Goal: Transaction & Acquisition: Book appointment/travel/reservation

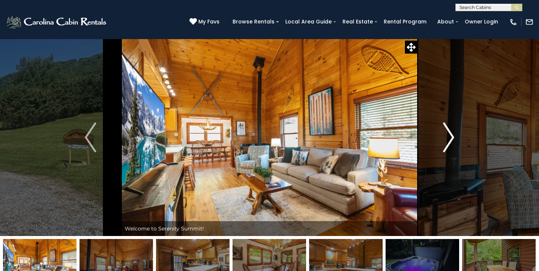
click at [453, 139] on img "Next" at bounding box center [448, 137] width 11 height 30
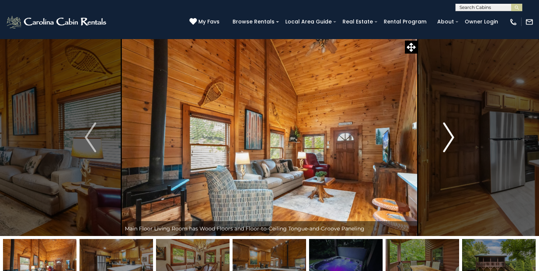
click at [453, 139] on img "Next" at bounding box center [448, 137] width 11 height 30
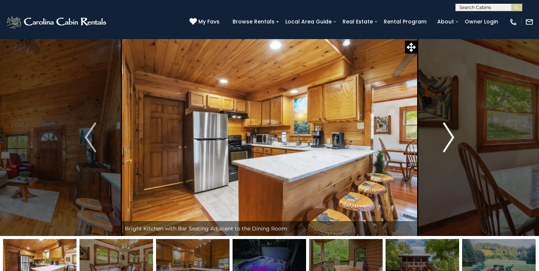
click at [453, 139] on img "Next" at bounding box center [448, 137] width 11 height 30
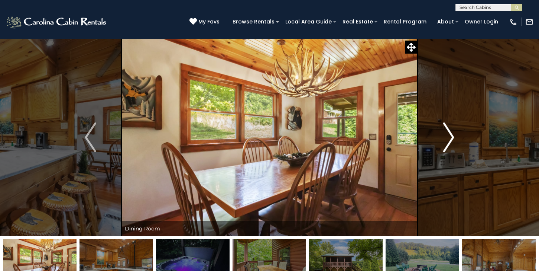
click at [453, 139] on img "Next" at bounding box center [448, 137] width 11 height 30
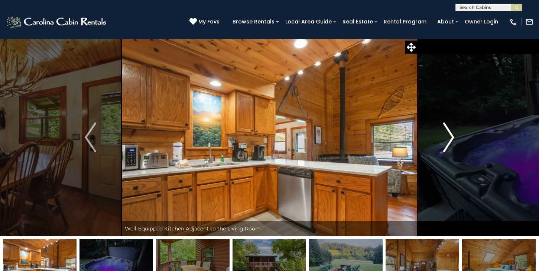
click at [453, 139] on img "Next" at bounding box center [448, 137] width 11 height 30
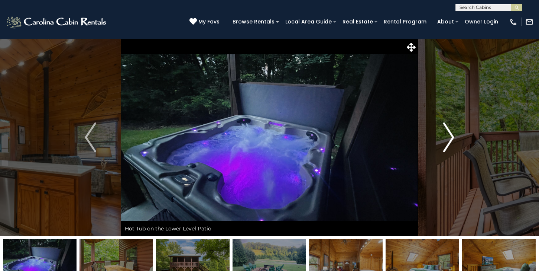
click at [453, 139] on img "Next" at bounding box center [448, 137] width 11 height 30
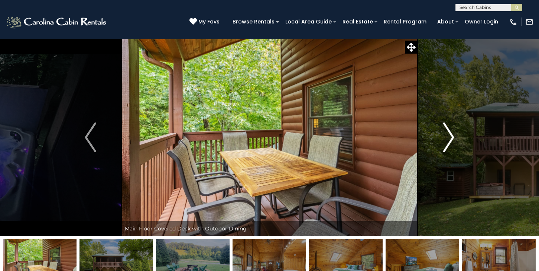
click at [453, 139] on img "Next" at bounding box center [448, 137] width 11 height 30
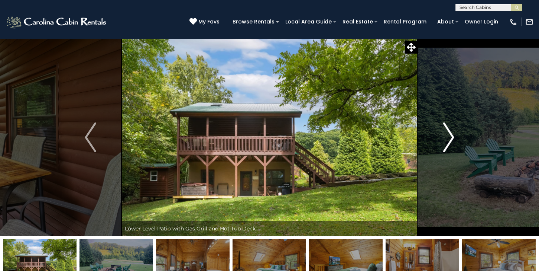
click at [453, 139] on img "Next" at bounding box center [448, 137] width 11 height 30
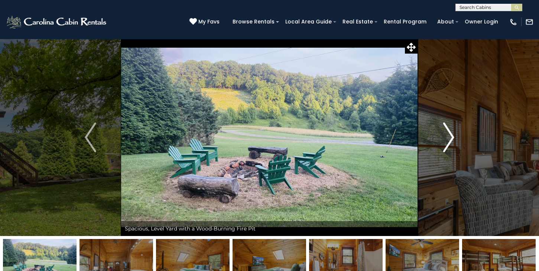
click at [453, 139] on img "Next" at bounding box center [448, 137] width 11 height 30
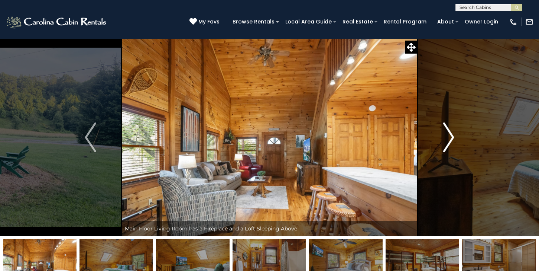
click at [453, 139] on img "Next" at bounding box center [448, 137] width 11 height 30
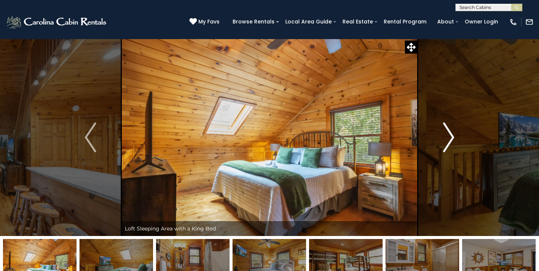
click at [453, 139] on img "Next" at bounding box center [448, 137] width 11 height 30
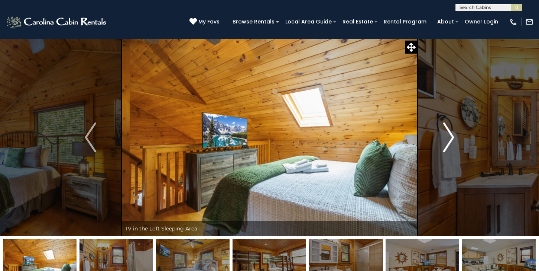
click at [453, 139] on img "Next" at bounding box center [448, 137] width 11 height 30
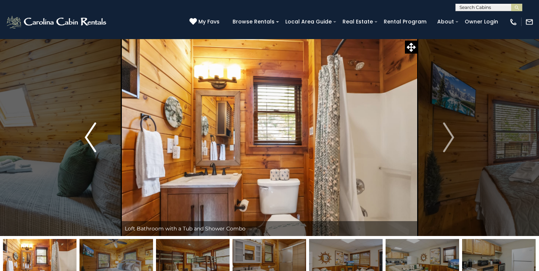
click at [90, 136] on img "Previous" at bounding box center [90, 137] width 11 height 30
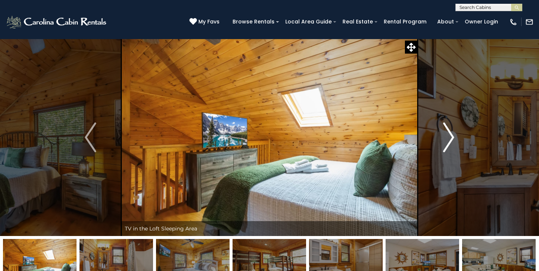
click at [452, 135] on img "Next" at bounding box center [448, 137] width 11 height 30
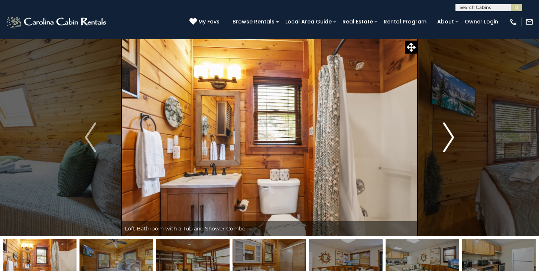
click at [452, 135] on img "Next" at bounding box center [448, 137] width 11 height 30
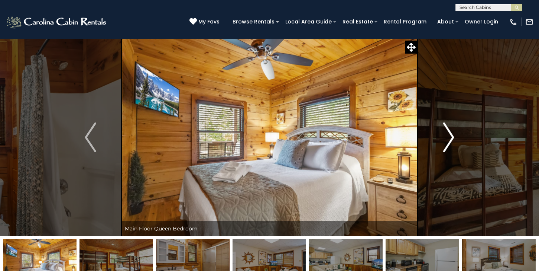
click at [452, 135] on img "Next" at bounding box center [448, 137] width 11 height 30
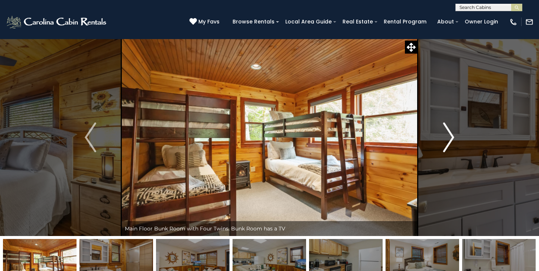
click at [452, 135] on img "Next" at bounding box center [448, 137] width 11 height 30
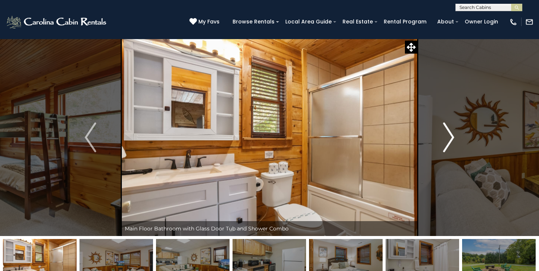
click at [452, 135] on img "Next" at bounding box center [448, 137] width 11 height 30
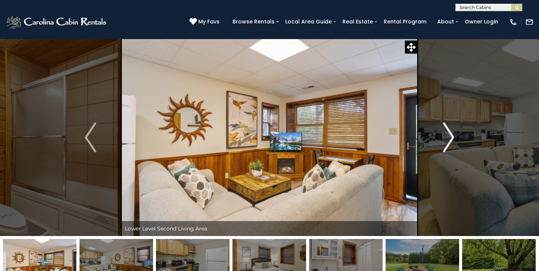
click at [452, 136] on img "Next" at bounding box center [448, 137] width 11 height 30
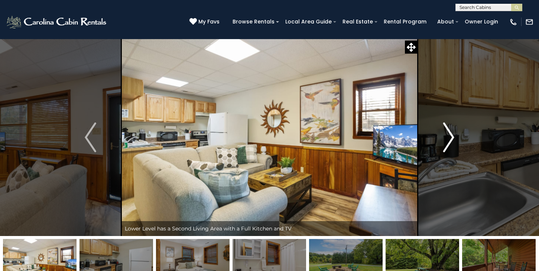
click at [451, 135] on img "Next" at bounding box center [448, 137] width 11 height 30
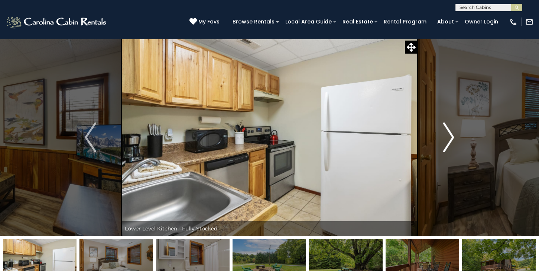
click at [451, 135] on img "Next" at bounding box center [448, 137] width 11 height 30
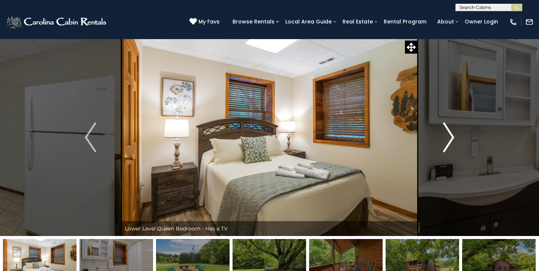
click at [451, 135] on img "Next" at bounding box center [448, 137] width 11 height 30
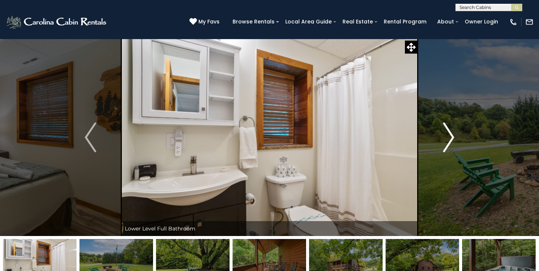
click at [451, 135] on img "Next" at bounding box center [448, 137] width 11 height 30
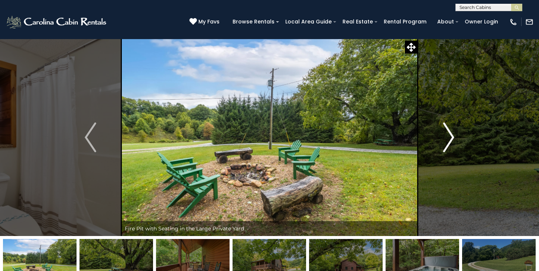
click at [451, 135] on img "Next" at bounding box center [448, 137] width 11 height 30
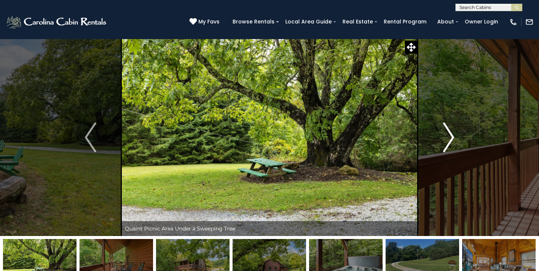
click at [451, 135] on img "Next" at bounding box center [448, 137] width 11 height 30
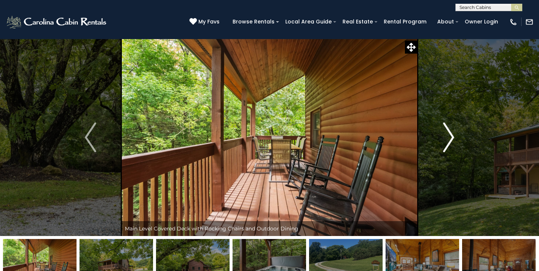
click at [451, 135] on img "Next" at bounding box center [448, 137] width 11 height 30
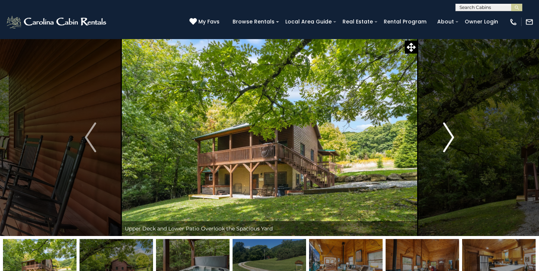
click at [451, 135] on img "Next" at bounding box center [448, 137] width 11 height 30
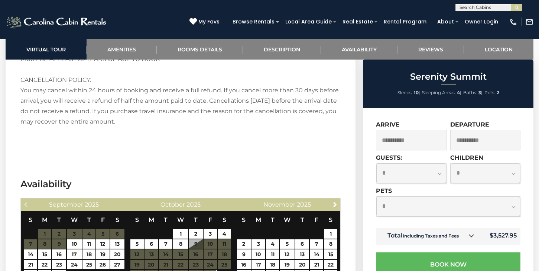
scroll to position [1539, 0]
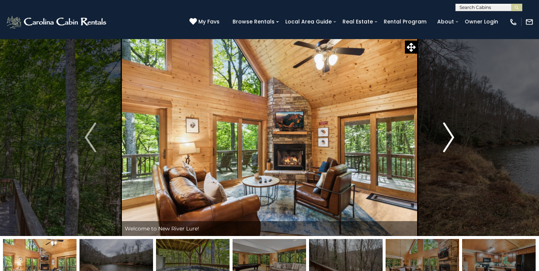
click at [452, 140] on img "Next" at bounding box center [448, 137] width 11 height 30
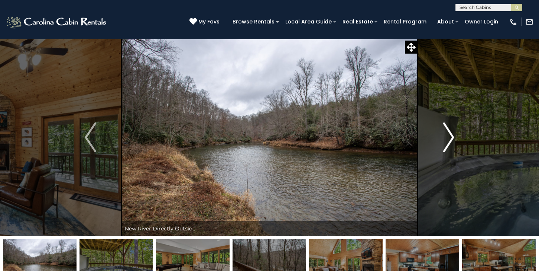
click at [452, 140] on img "Next" at bounding box center [448, 137] width 11 height 30
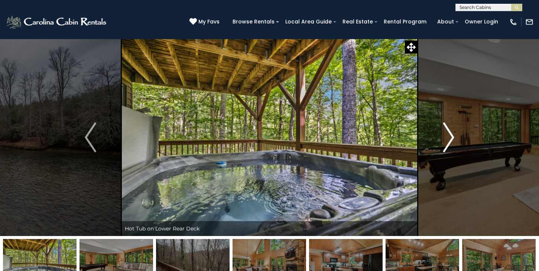
click at [452, 140] on img "Next" at bounding box center [448, 137] width 11 height 30
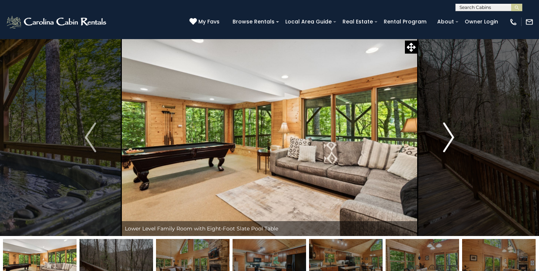
click at [452, 140] on img "Next" at bounding box center [448, 137] width 11 height 30
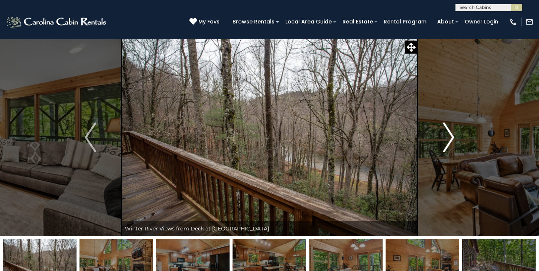
click at [452, 140] on img "Next" at bounding box center [448, 137] width 11 height 30
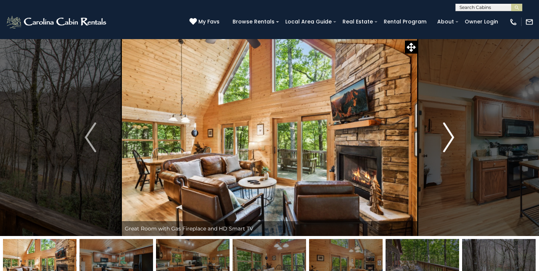
click at [452, 140] on img "Next" at bounding box center [448, 137] width 11 height 30
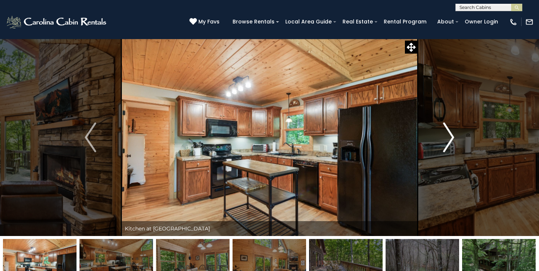
click at [452, 140] on img "Next" at bounding box center [448, 137] width 11 height 30
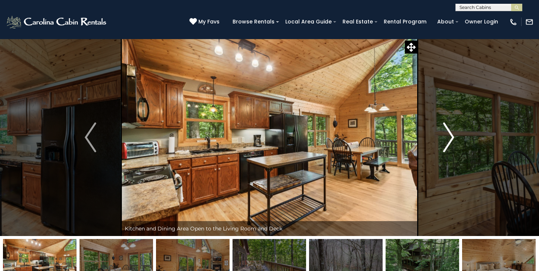
click at [452, 140] on img "Next" at bounding box center [448, 137] width 11 height 30
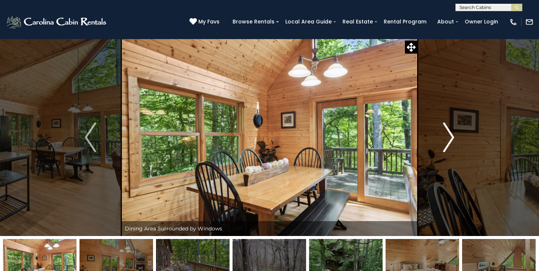
click at [452, 140] on img "Next" at bounding box center [448, 137] width 11 height 30
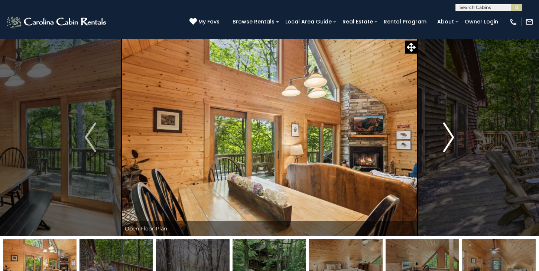
click at [452, 140] on img "Next" at bounding box center [448, 137] width 11 height 30
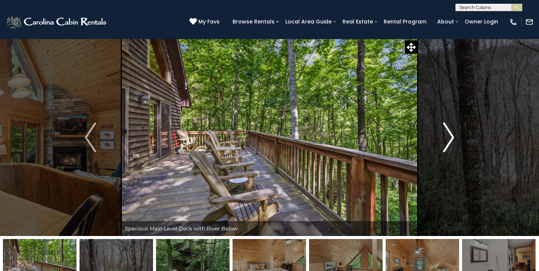
click at [452, 140] on img "Next" at bounding box center [448, 137] width 11 height 30
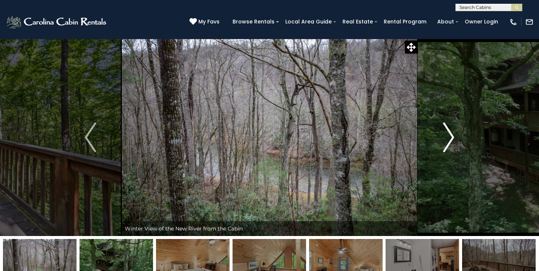
click at [452, 140] on img "Next" at bounding box center [448, 137] width 11 height 30
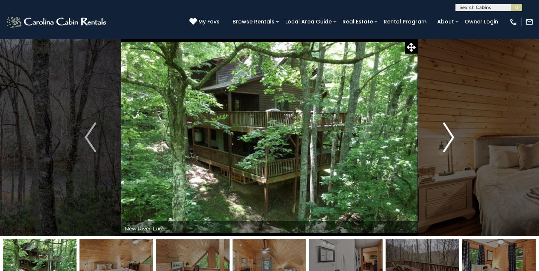
click at [452, 140] on img "Next" at bounding box center [448, 137] width 11 height 30
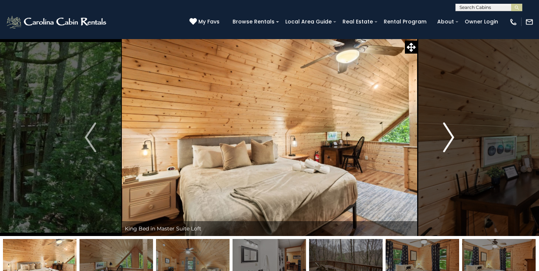
click at [451, 139] on img "Next" at bounding box center [448, 137] width 11 height 30
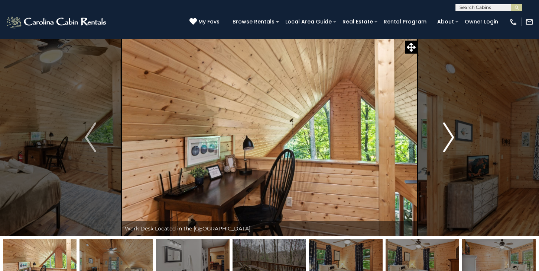
click at [451, 139] on img "Next" at bounding box center [448, 137] width 11 height 30
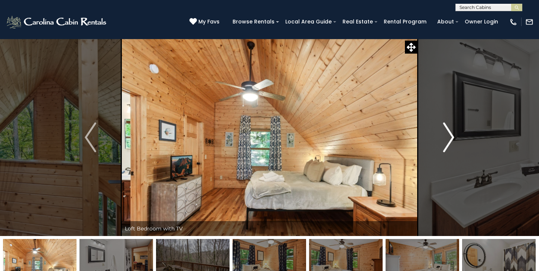
click at [451, 139] on img "Next" at bounding box center [448, 137] width 11 height 30
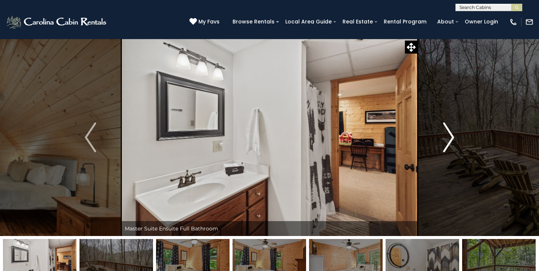
click at [451, 139] on img "Next" at bounding box center [448, 137] width 11 height 30
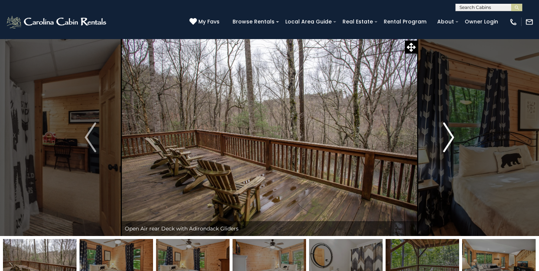
click at [451, 139] on img "Next" at bounding box center [448, 137] width 11 height 30
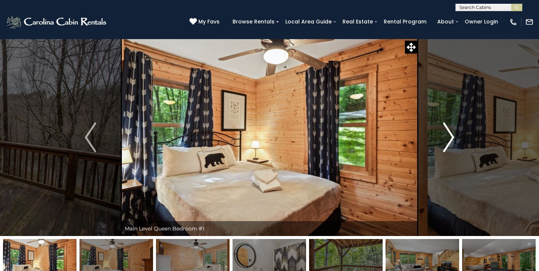
click at [451, 139] on img "Next" at bounding box center [448, 137] width 11 height 30
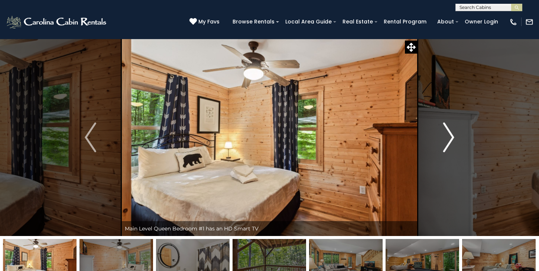
click at [451, 139] on img "Next" at bounding box center [448, 137] width 11 height 30
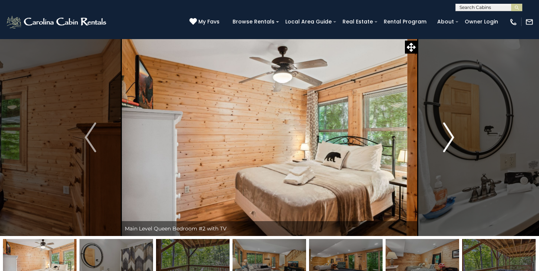
click at [451, 139] on img "Next" at bounding box center [448, 137] width 11 height 30
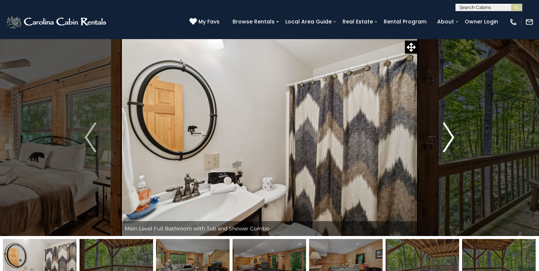
click at [451, 139] on img "Next" at bounding box center [448, 137] width 11 height 30
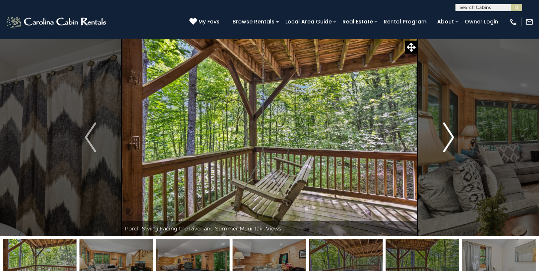
click at [451, 139] on img "Next" at bounding box center [448, 137] width 11 height 30
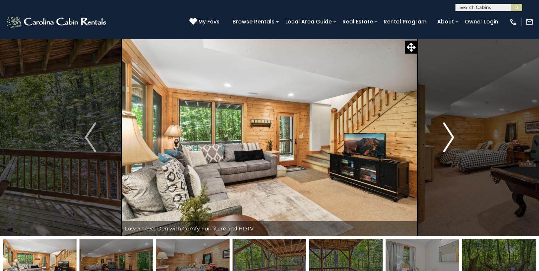
click at [451, 139] on img "Next" at bounding box center [448, 137] width 11 height 30
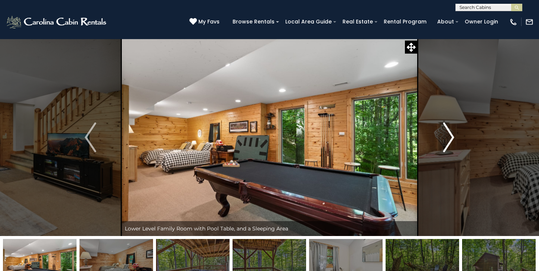
click at [451, 139] on img "Next" at bounding box center [448, 137] width 11 height 30
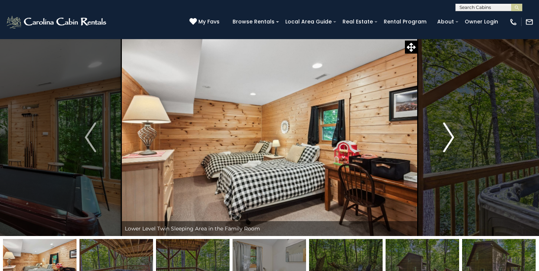
click at [451, 139] on img "Next" at bounding box center [448, 137] width 11 height 30
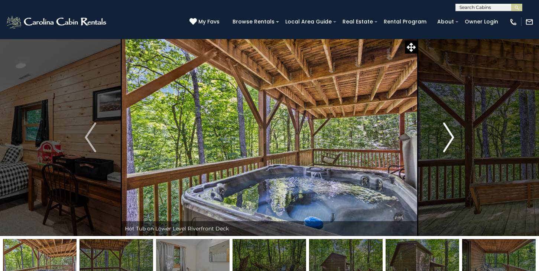
click at [451, 139] on img "Next" at bounding box center [448, 137] width 11 height 30
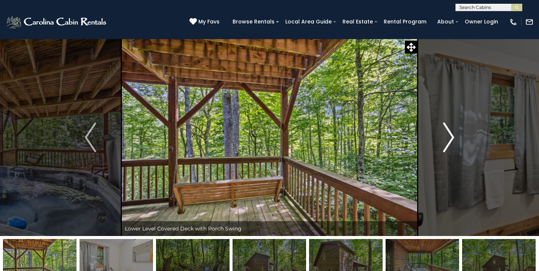
click at [451, 139] on img "Next" at bounding box center [448, 137] width 11 height 30
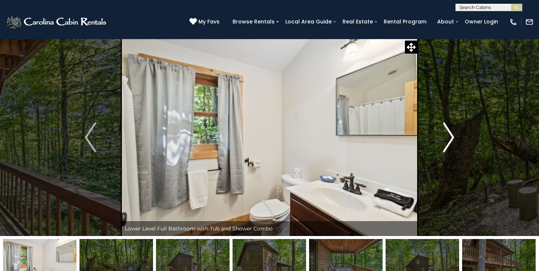
click at [451, 139] on img "Next" at bounding box center [448, 137] width 11 height 30
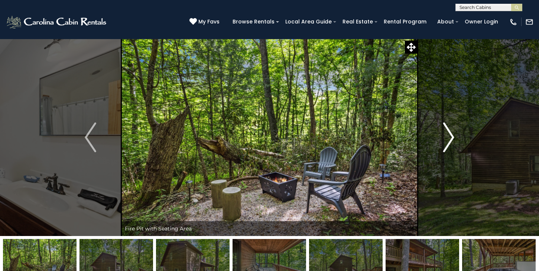
click at [451, 139] on img "Next" at bounding box center [448, 137] width 11 height 30
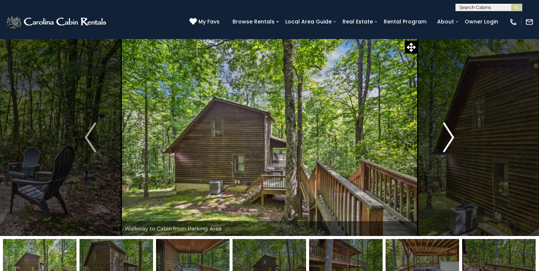
click at [451, 139] on img "Next" at bounding box center [448, 137] width 11 height 30
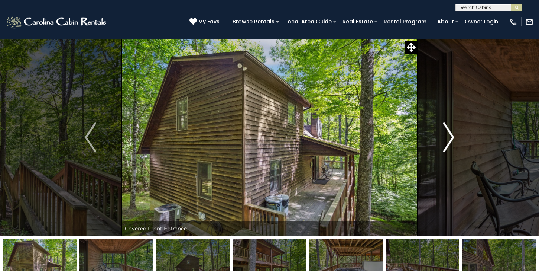
click at [451, 139] on img "Next" at bounding box center [448, 137] width 11 height 30
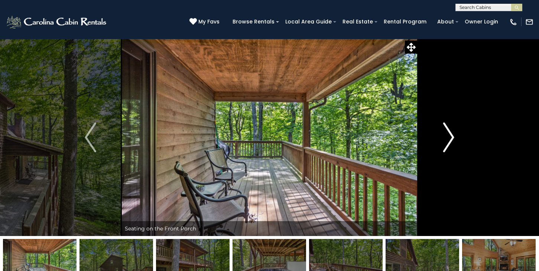
click at [451, 139] on img "Next" at bounding box center [448, 137] width 11 height 30
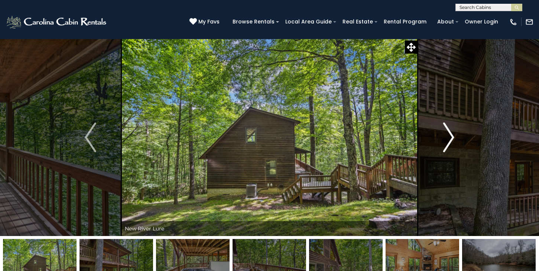
click at [451, 139] on img "Next" at bounding box center [448, 137] width 11 height 30
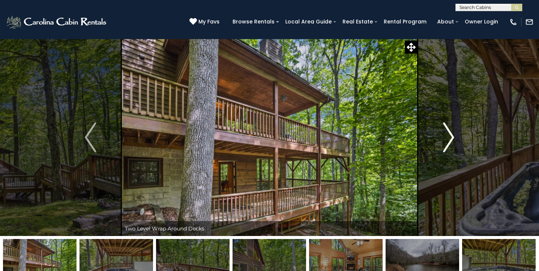
click at [451, 139] on img "Next" at bounding box center [448, 137] width 11 height 30
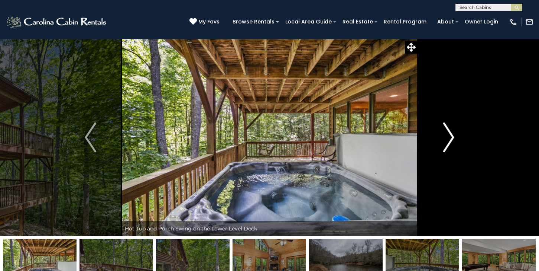
click at [451, 139] on img "Next" at bounding box center [448, 137] width 11 height 30
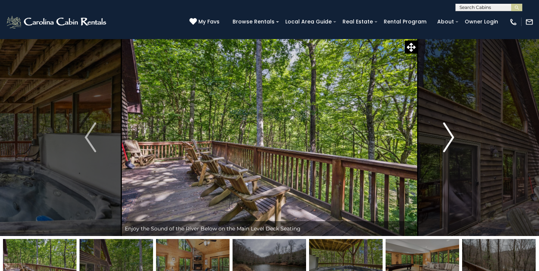
click at [451, 139] on img "Next" at bounding box center [448, 137] width 11 height 30
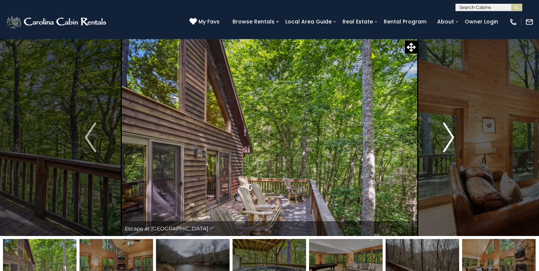
click at [451, 139] on img "Next" at bounding box center [448, 137] width 11 height 30
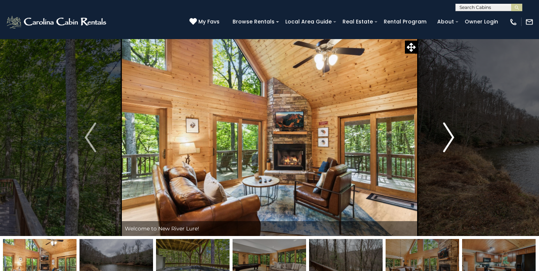
click at [451, 139] on img "Next" at bounding box center [448, 137] width 11 height 30
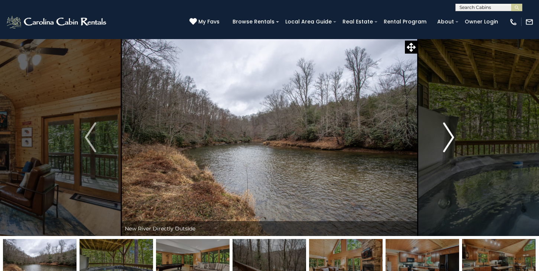
click at [449, 140] on img "Next" at bounding box center [448, 137] width 11 height 30
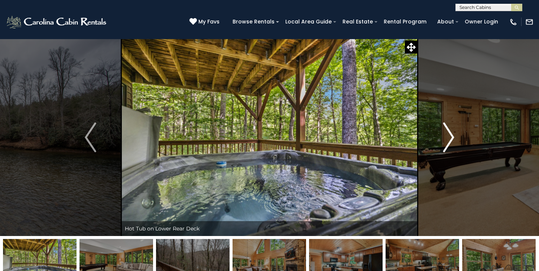
click at [449, 140] on img "Next" at bounding box center [448, 137] width 11 height 30
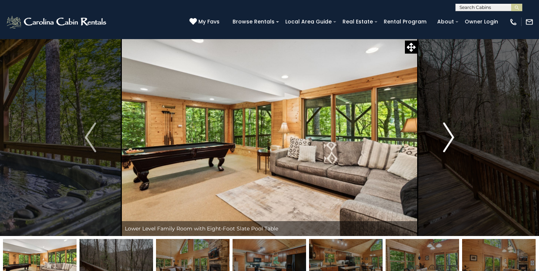
click at [449, 140] on img "Next" at bounding box center [448, 137] width 11 height 30
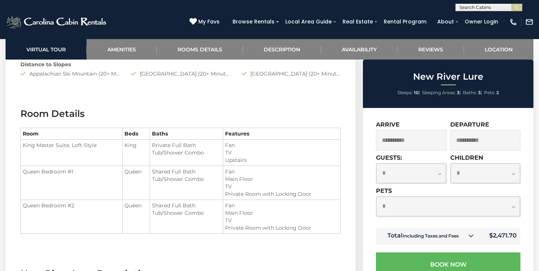
scroll to position [775, 0]
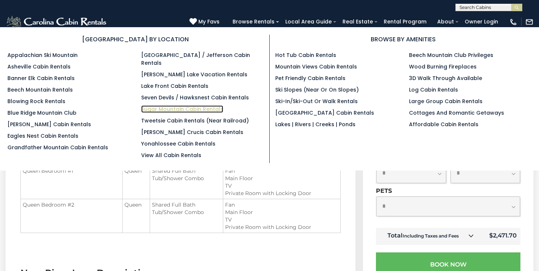
click at [211, 105] on link "Sugar Mountain Cabin Rentals" at bounding box center [182, 108] width 82 height 7
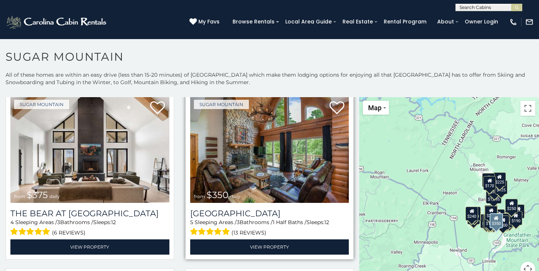
scroll to position [22, 0]
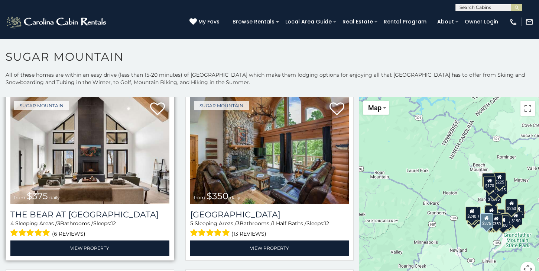
click at [163, 165] on img at bounding box center [89, 150] width 159 height 107
click at [166, 167] on img at bounding box center [89, 150] width 159 height 107
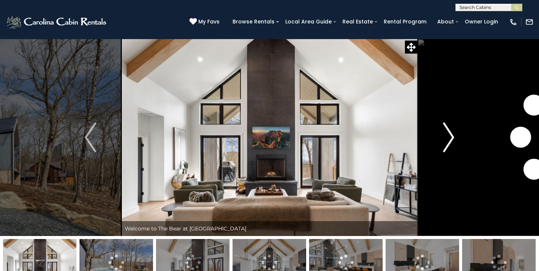
click at [447, 142] on img "Next" at bounding box center [448, 137] width 11 height 30
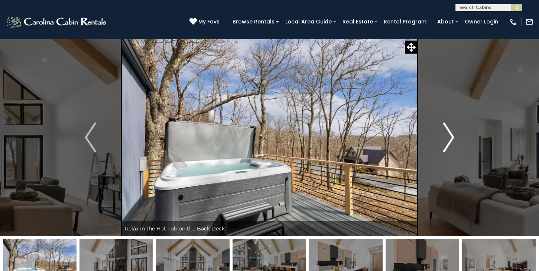
click at [447, 142] on img "Next" at bounding box center [448, 137] width 11 height 30
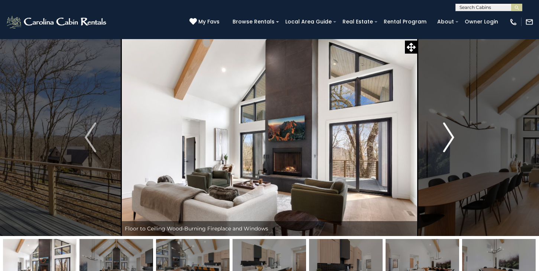
click at [447, 142] on img "Next" at bounding box center [448, 137] width 11 height 30
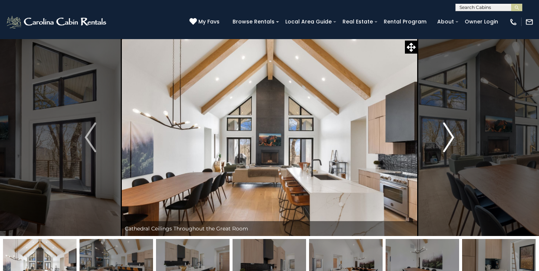
click at [447, 142] on img "Next" at bounding box center [448, 137] width 11 height 30
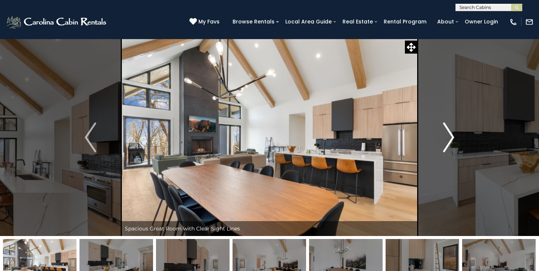
click at [447, 142] on img "Next" at bounding box center [448, 137] width 11 height 30
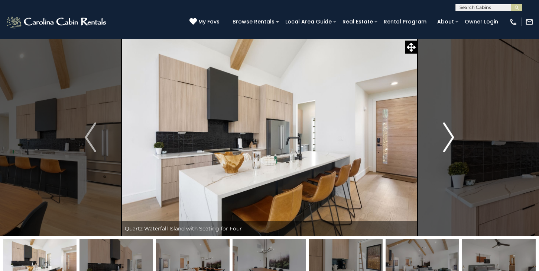
click at [447, 142] on img "Next" at bounding box center [448, 137] width 11 height 30
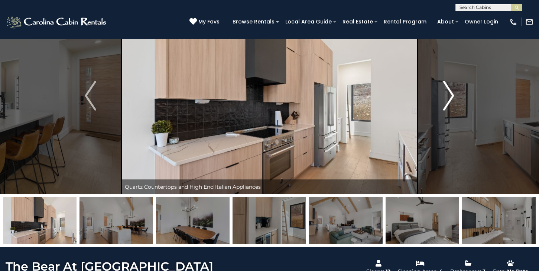
scroll to position [41, 0]
click at [359, 222] on img at bounding box center [346, 220] width 74 height 46
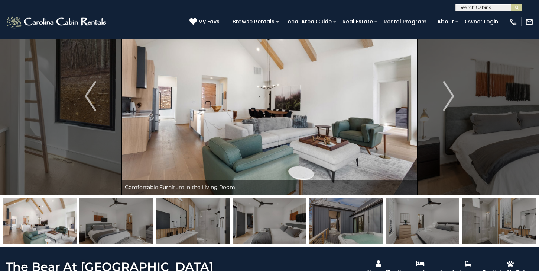
click at [292, 226] on img at bounding box center [270, 220] width 74 height 46
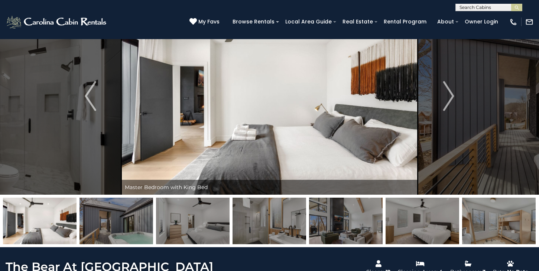
click at [335, 227] on img at bounding box center [346, 220] width 74 height 46
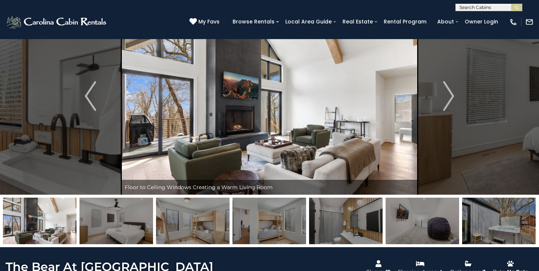
click at [427, 225] on img at bounding box center [423, 220] width 74 height 46
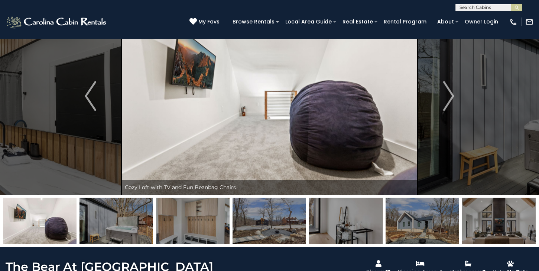
click at [299, 230] on img at bounding box center [270, 220] width 74 height 46
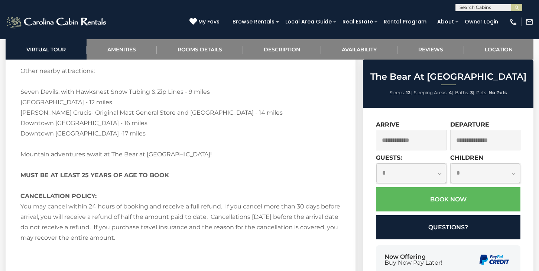
scroll to position [1473, 0]
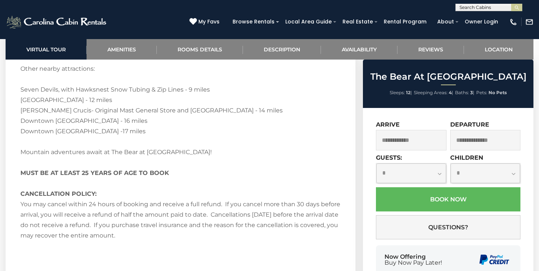
click at [393, 142] on input "text" at bounding box center [411, 140] width 70 height 20
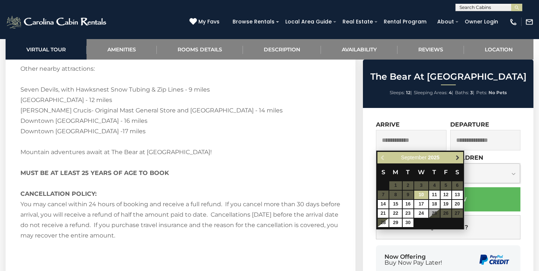
click at [457, 158] on span "Next" at bounding box center [458, 158] width 6 height 6
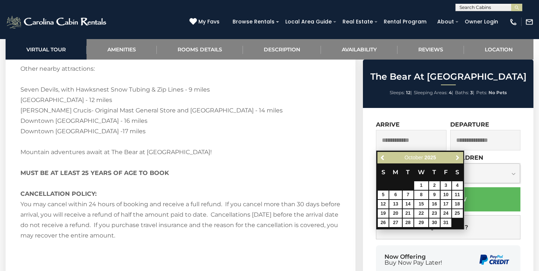
click at [457, 158] on span "Next" at bounding box center [458, 158] width 6 height 6
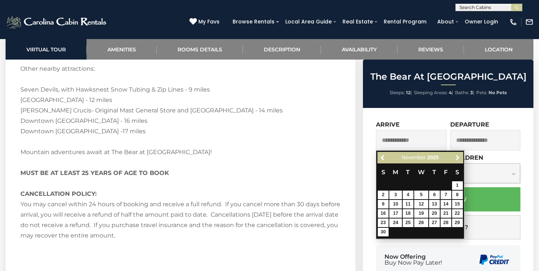
click at [457, 158] on span "Next" at bounding box center [458, 158] width 6 height 6
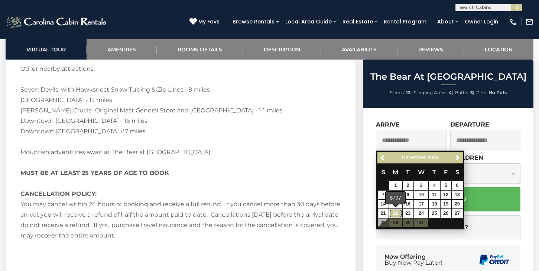
click at [397, 214] on link "22" at bounding box center [396, 213] width 13 height 9
type input "**********"
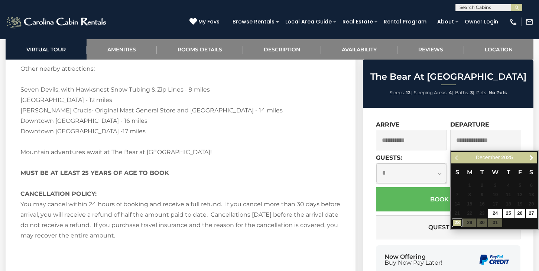
click at [459, 224] on link "28" at bounding box center [457, 222] width 11 height 9
type input "**********"
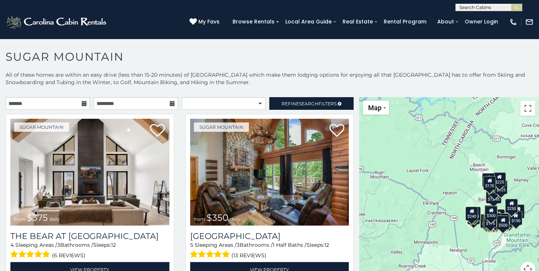
click at [87, 104] on icon at bounding box center [84, 103] width 5 height 5
click at [84, 105] on icon at bounding box center [84, 103] width 5 height 5
click at [85, 104] on icon at bounding box center [84, 103] width 5 height 5
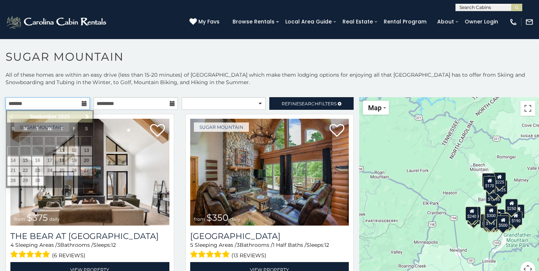
click at [57, 104] on input "text" at bounding box center [48, 103] width 84 height 13
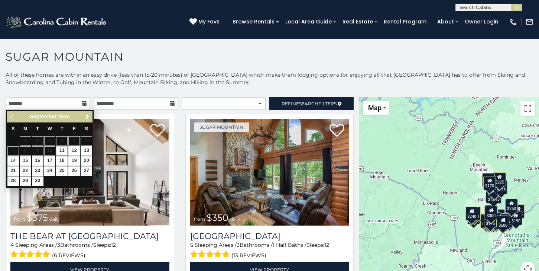
click at [87, 116] on span "Next" at bounding box center [87, 117] width 6 height 6
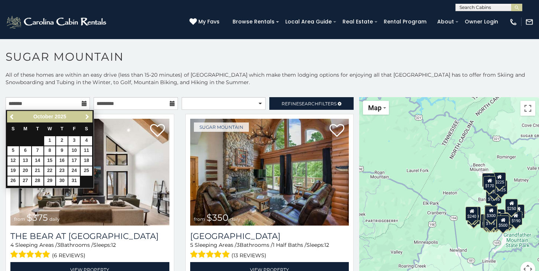
click at [87, 116] on span "Next" at bounding box center [87, 117] width 6 height 6
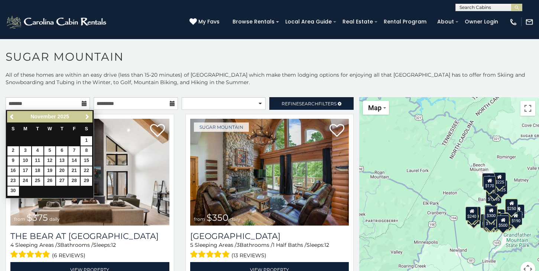
click at [87, 116] on span "Next" at bounding box center [87, 117] width 6 height 6
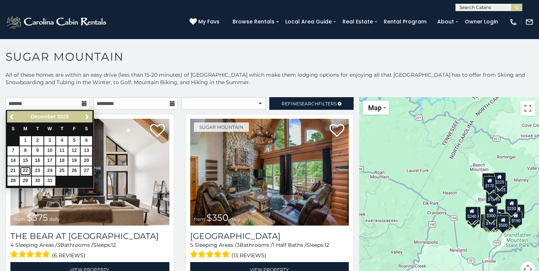
click at [25, 170] on link "22" at bounding box center [26, 170] width 12 height 9
type input "**********"
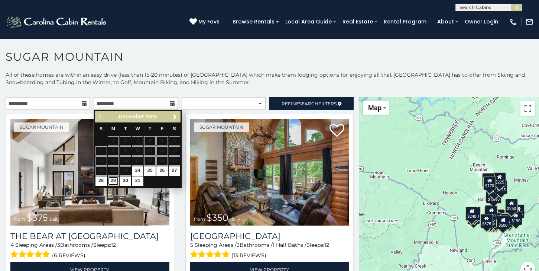
click at [112, 181] on link "29" at bounding box center [114, 180] width 12 height 9
type input "**********"
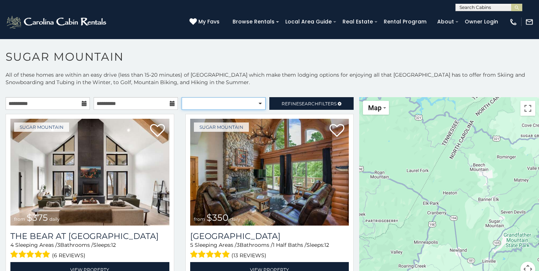
click at [205, 102] on select "**********" at bounding box center [224, 103] width 84 height 13
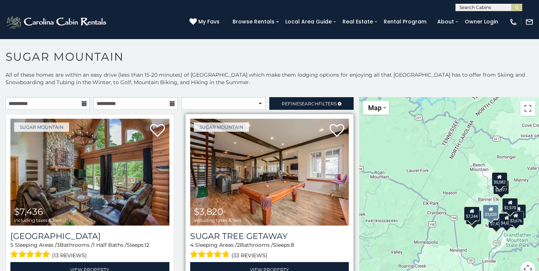
click at [280, 196] on img at bounding box center [269, 172] width 159 height 107
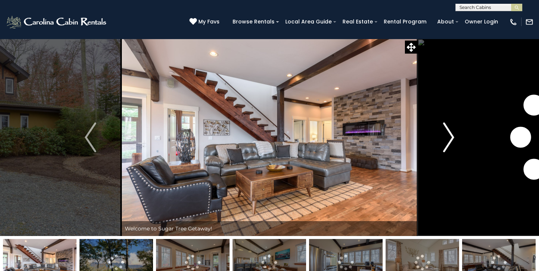
click at [450, 137] on img "Next" at bounding box center [448, 137] width 11 height 30
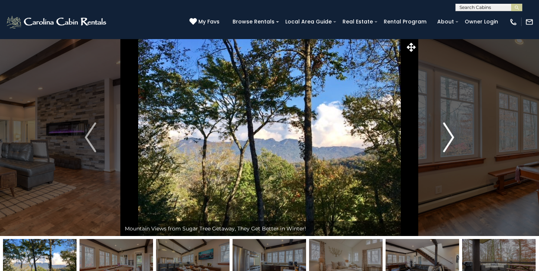
click at [450, 137] on img "Next" at bounding box center [448, 137] width 11 height 30
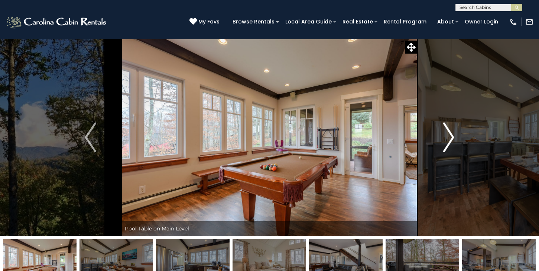
click at [450, 137] on img "Next" at bounding box center [448, 137] width 11 height 30
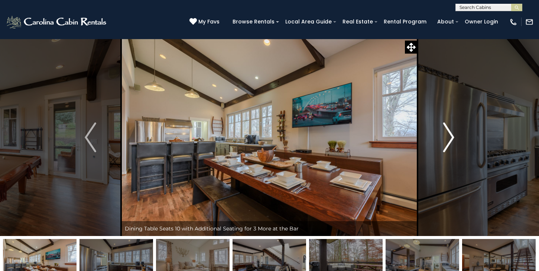
click at [450, 138] on img "Next" at bounding box center [448, 137] width 11 height 30
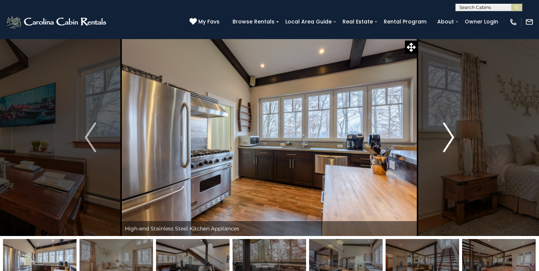
click at [450, 138] on img "Next" at bounding box center [448, 137] width 11 height 30
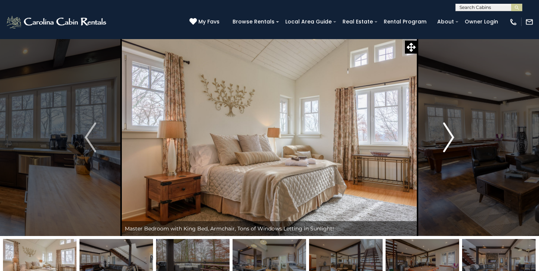
click at [450, 137] on img "Next" at bounding box center [448, 137] width 11 height 30
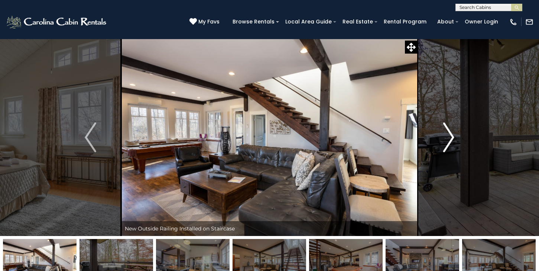
click at [451, 138] on img "Next" at bounding box center [448, 137] width 11 height 30
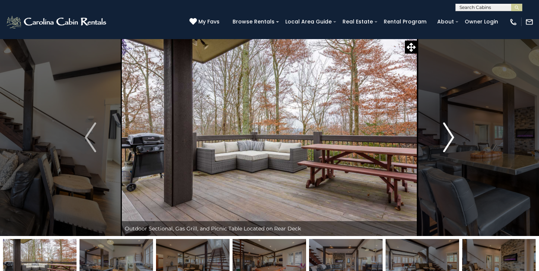
click at [450, 137] on img "Next" at bounding box center [448, 137] width 11 height 30
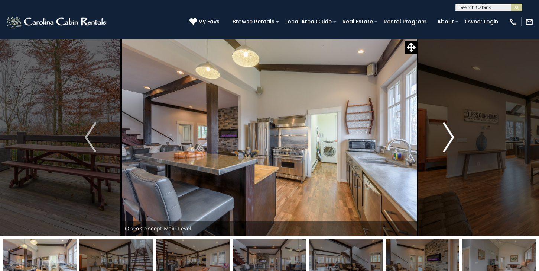
click at [450, 138] on img "Next" at bounding box center [448, 137] width 11 height 30
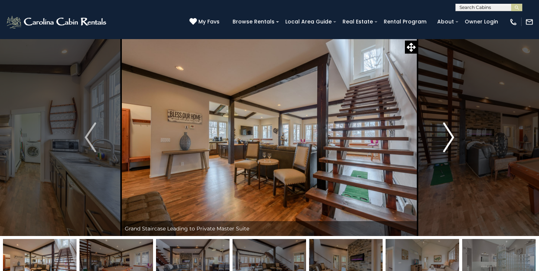
click at [450, 138] on img "Next" at bounding box center [448, 137] width 11 height 30
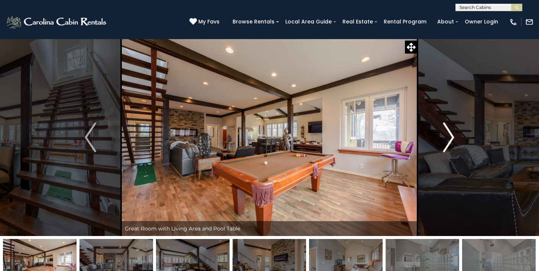
click at [450, 137] on img "Next" at bounding box center [448, 137] width 11 height 30
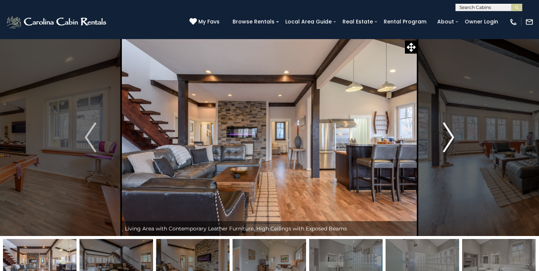
click at [450, 137] on img "Next" at bounding box center [448, 137] width 11 height 30
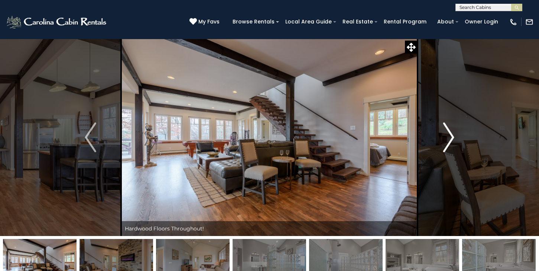
click at [450, 137] on img "Next" at bounding box center [448, 137] width 11 height 30
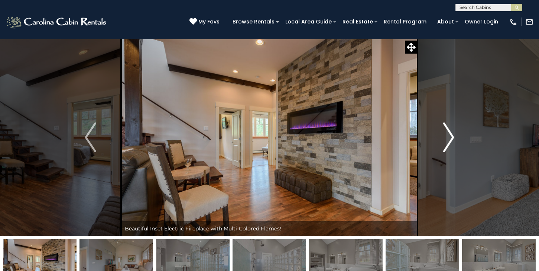
click at [450, 137] on img "Next" at bounding box center [448, 137] width 11 height 30
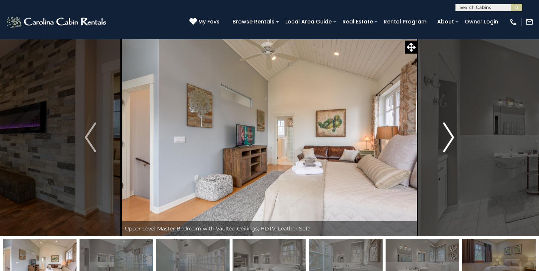
click at [450, 138] on img "Next" at bounding box center [448, 137] width 11 height 30
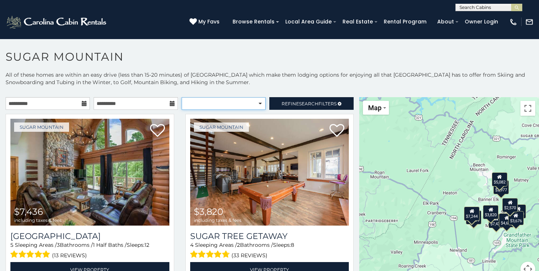
click at [260, 104] on select "**********" at bounding box center [224, 103] width 84 height 13
click at [301, 103] on span "Search" at bounding box center [308, 104] width 19 height 6
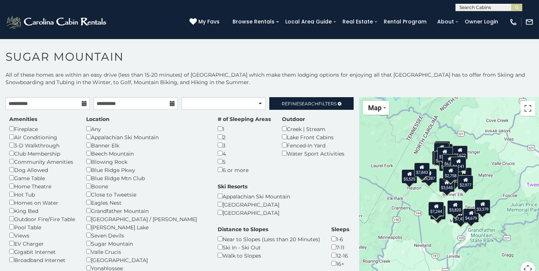
drag, startPoint x: 399, startPoint y: 161, endPoint x: 363, endPoint y: 156, distance: 36.0
click at [363, 156] on div "$10,185 $6,387 $7,436 $7,622 $3,820 $7,222 $2,479 $7,039 $7,244 $3,811 $3,638 $…" at bounding box center [449, 191] width 180 height 188
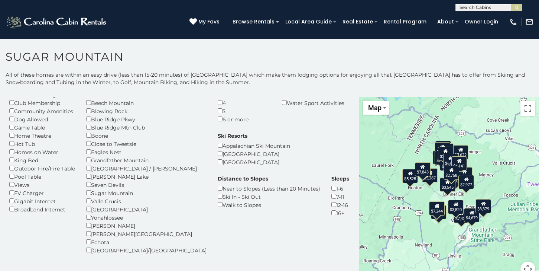
scroll to position [49, 0]
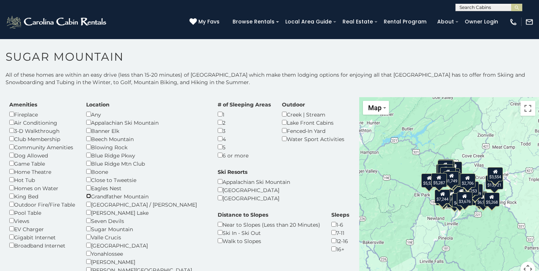
scroll to position [15, 0]
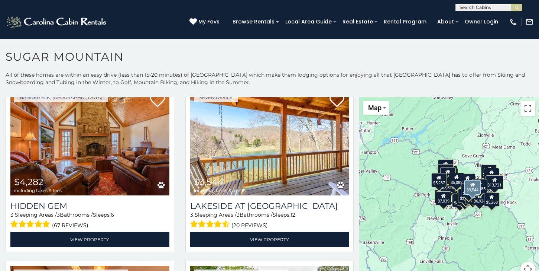
scroll to position [2017, 0]
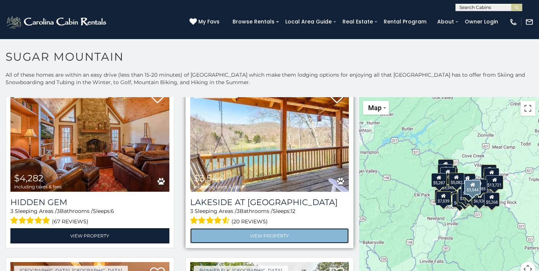
click at [287, 236] on link "View Property" at bounding box center [269, 235] width 159 height 15
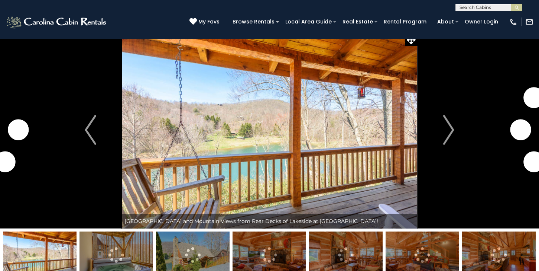
scroll to position [33, 0]
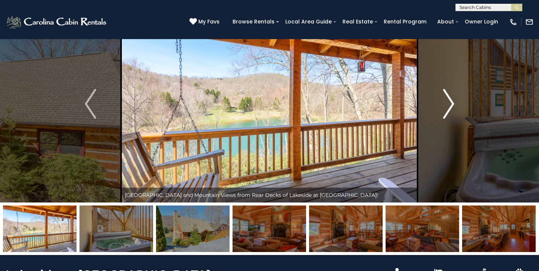
click at [453, 103] on img "Next" at bounding box center [448, 104] width 11 height 30
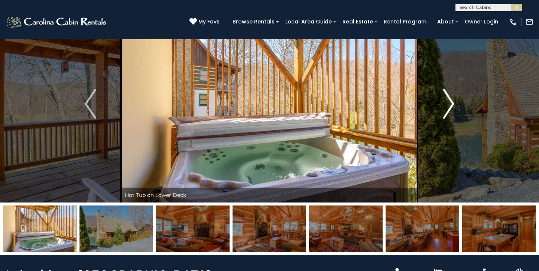
click at [452, 103] on img "Next" at bounding box center [448, 104] width 11 height 30
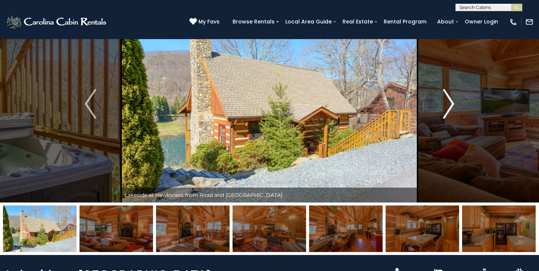
click at [452, 104] on img "Next" at bounding box center [448, 104] width 11 height 30
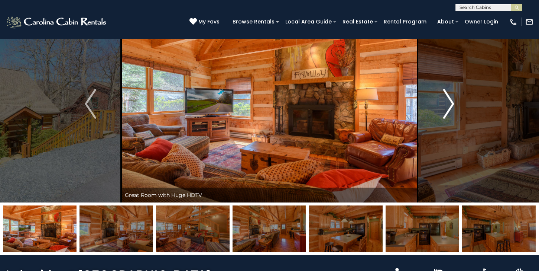
click at [452, 105] on img "Next" at bounding box center [448, 104] width 11 height 30
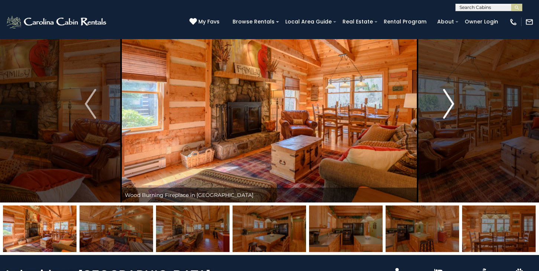
click at [452, 106] on img "Next" at bounding box center [448, 104] width 11 height 30
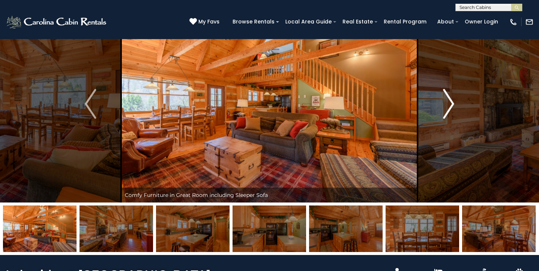
click at [452, 106] on img "Next" at bounding box center [448, 104] width 11 height 30
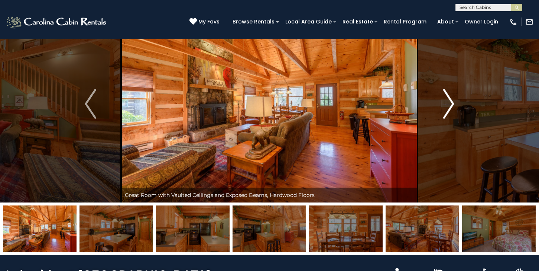
click at [452, 107] on img "Next" at bounding box center [448, 104] width 11 height 30
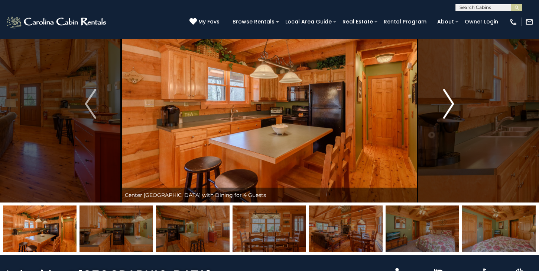
click at [452, 107] on img "Next" at bounding box center [448, 104] width 11 height 30
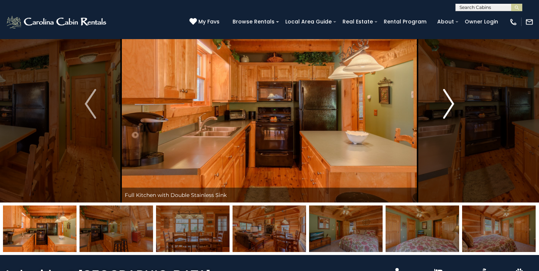
click at [452, 108] on img "Next" at bounding box center [448, 104] width 11 height 30
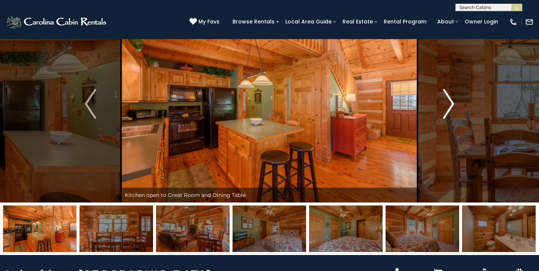
click at [452, 108] on img "Next" at bounding box center [448, 104] width 11 height 30
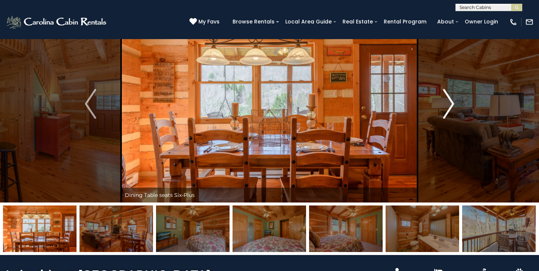
click at [451, 109] on img "Next" at bounding box center [448, 104] width 11 height 30
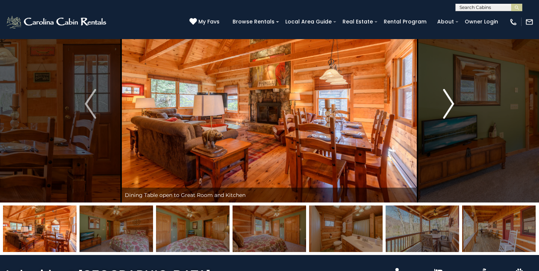
click at [451, 110] on img "Next" at bounding box center [448, 104] width 11 height 30
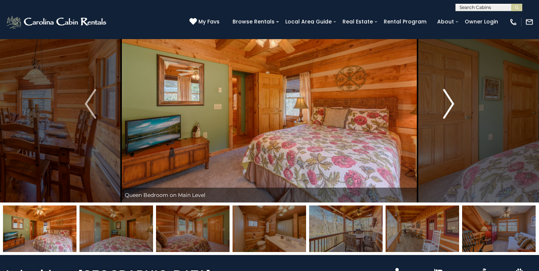
click at [451, 109] on img "Next" at bounding box center [448, 104] width 11 height 30
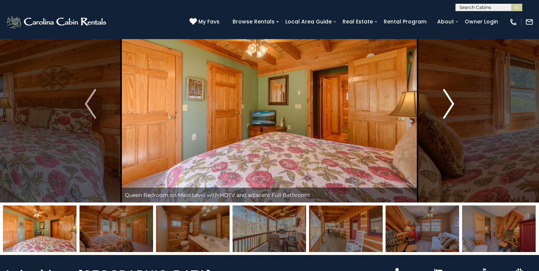
click at [450, 109] on img "Next" at bounding box center [448, 104] width 11 height 30
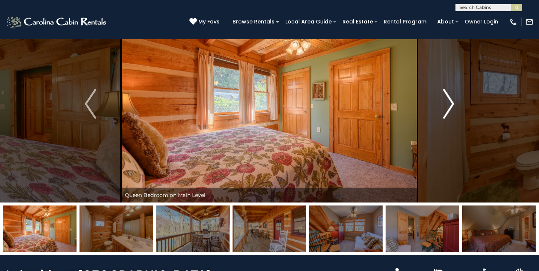
click at [450, 109] on img "Next" at bounding box center [448, 104] width 11 height 30
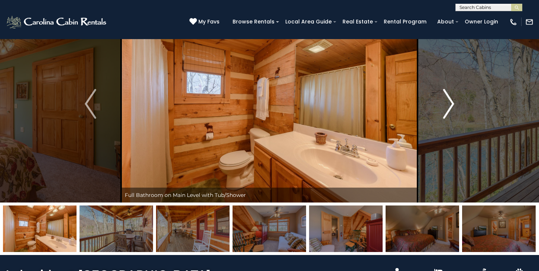
click at [450, 109] on img "Next" at bounding box center [448, 104] width 11 height 30
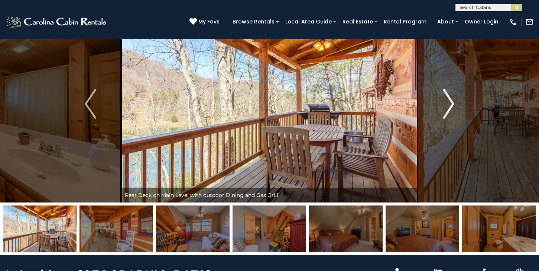
click at [450, 109] on img "Next" at bounding box center [448, 104] width 11 height 30
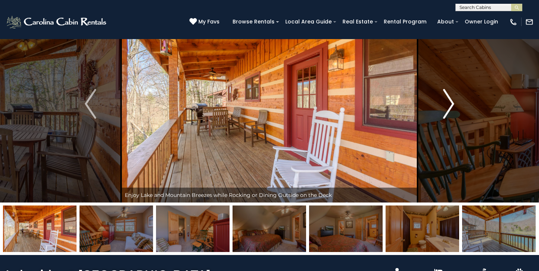
click at [450, 109] on img "Next" at bounding box center [448, 104] width 11 height 30
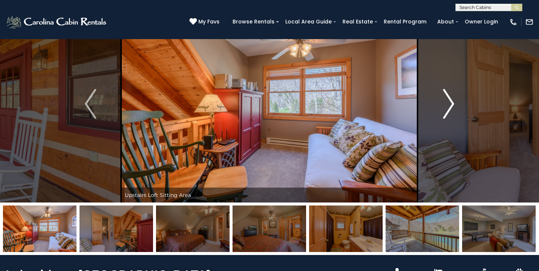
click at [450, 110] on img "Next" at bounding box center [448, 104] width 11 height 30
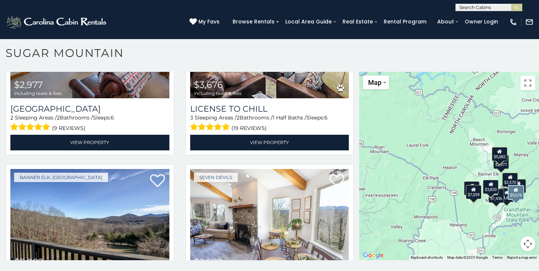
scroll to position [713, 0]
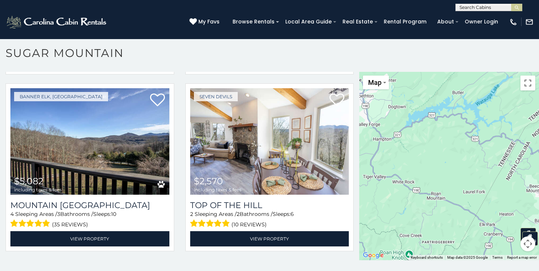
drag, startPoint x: 411, startPoint y: 121, endPoint x: 469, endPoint y: 167, distance: 73.0
click at [469, 167] on div "$7,436 $3,820 $4,679 $7,039 $7,244 $3,379 $2,977 $3,676 $5,082 $2,570" at bounding box center [449, 166] width 180 height 188
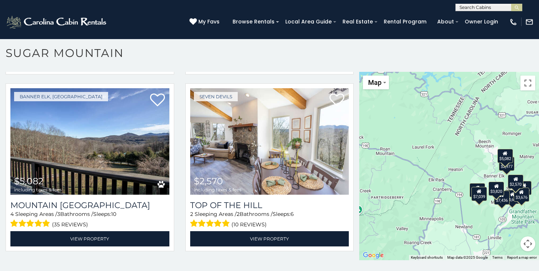
drag, startPoint x: 469, startPoint y: 140, endPoint x: 377, endPoint y: 92, distance: 103.9
click at [377, 92] on div "$7,436 $3,820 $4,679 $7,039 $7,244 $3,379 $2,977 $3,676 $5,082 $2,570" at bounding box center [449, 166] width 180 height 188
